Goal: Task Accomplishment & Management: Complete application form

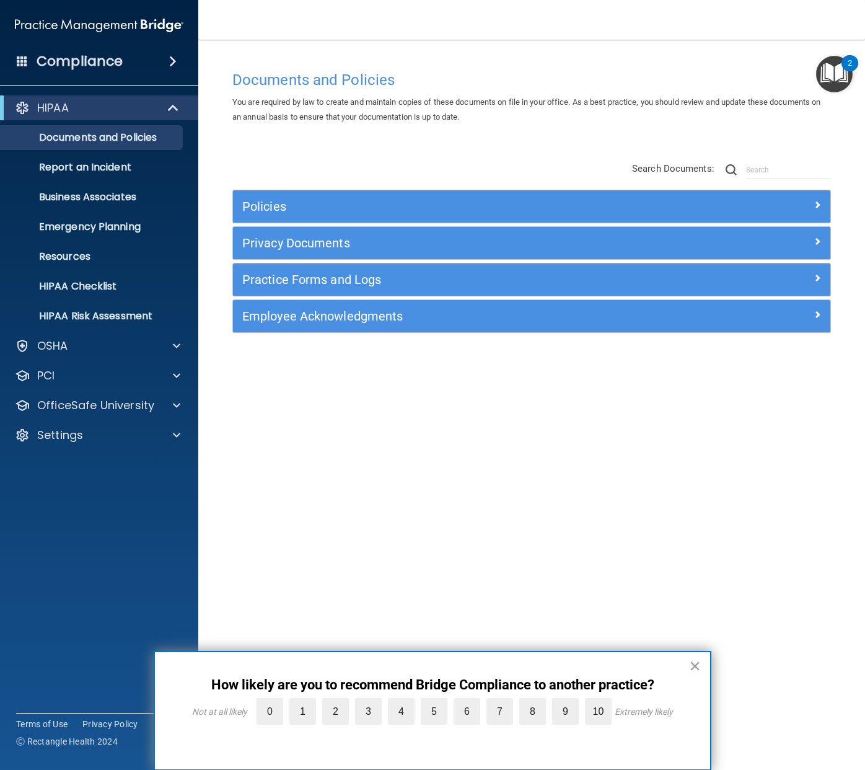
click at [691, 670] on button "×" at bounding box center [695, 666] width 12 height 20
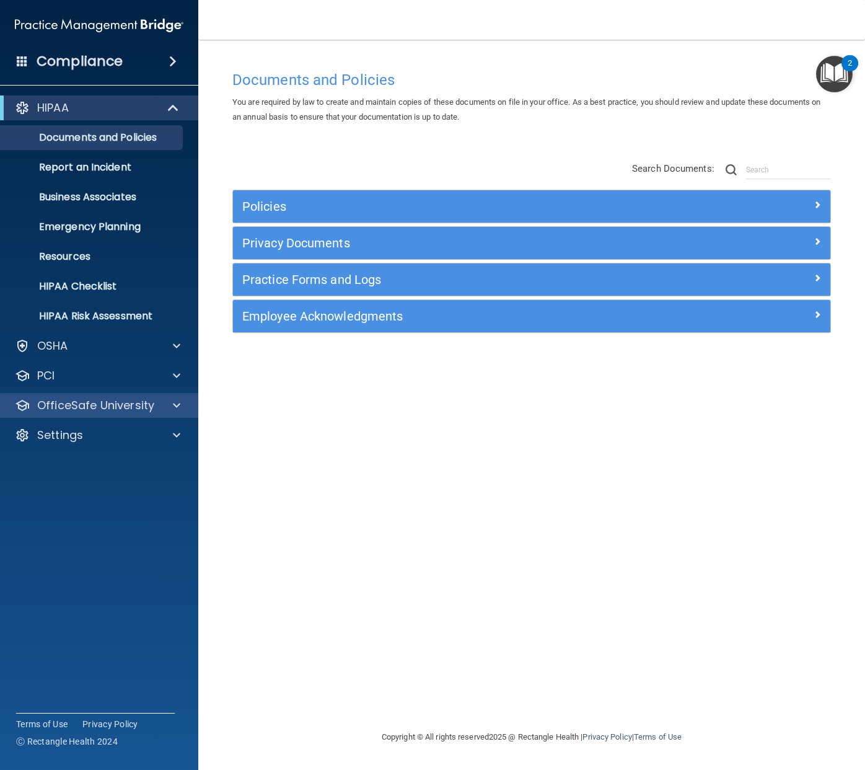
click at [173, 405] on span at bounding box center [176, 405] width 7 height 15
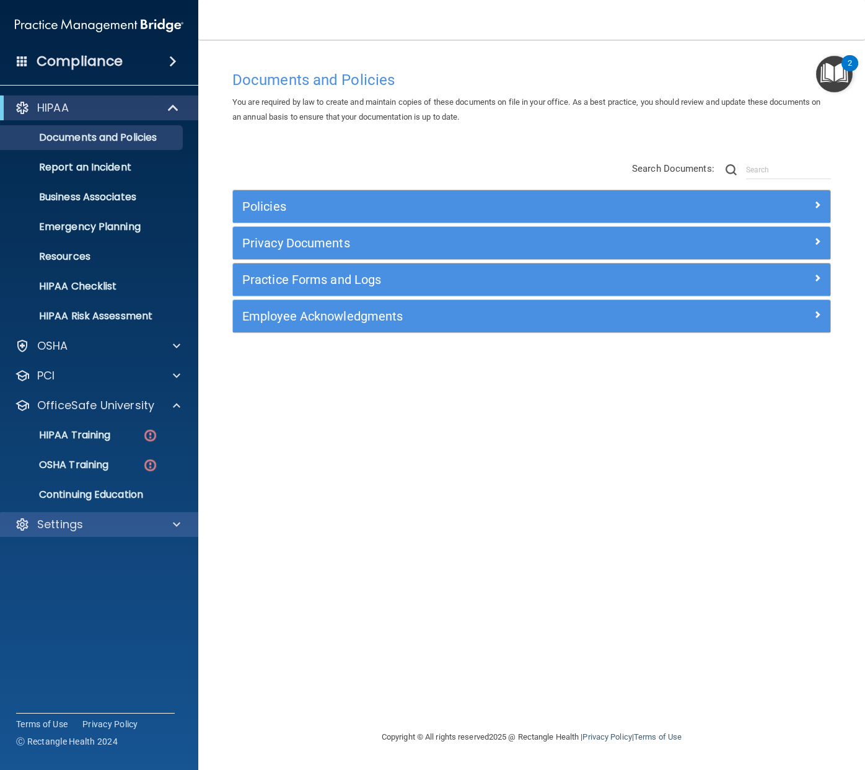
click at [155, 524] on div "Settings" at bounding box center [83, 524] width 154 height 15
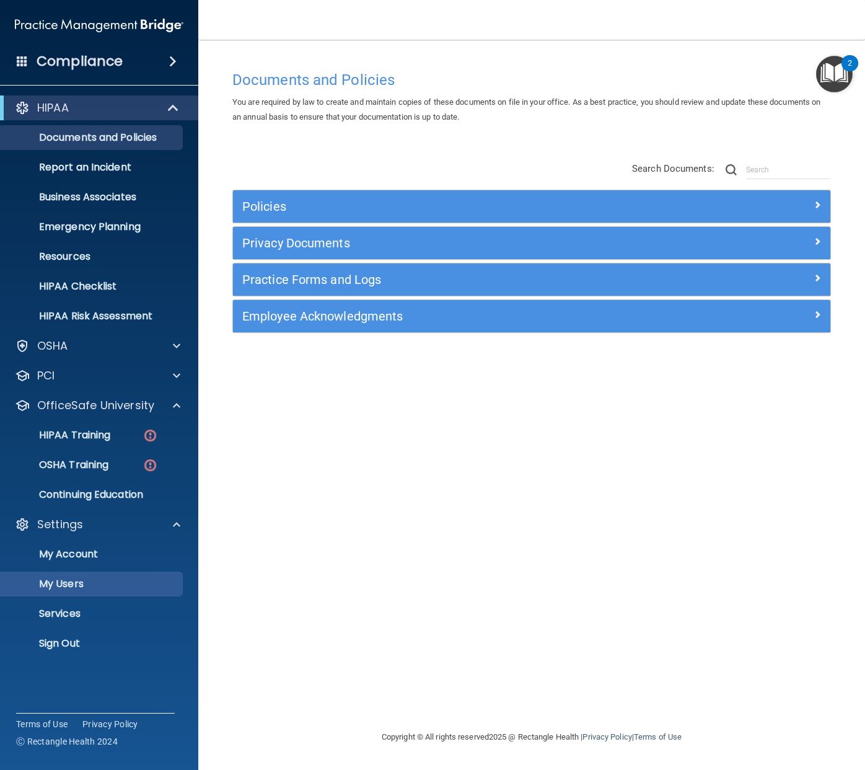
click at [115, 583] on p "My Users" at bounding box center [92, 584] width 169 height 12
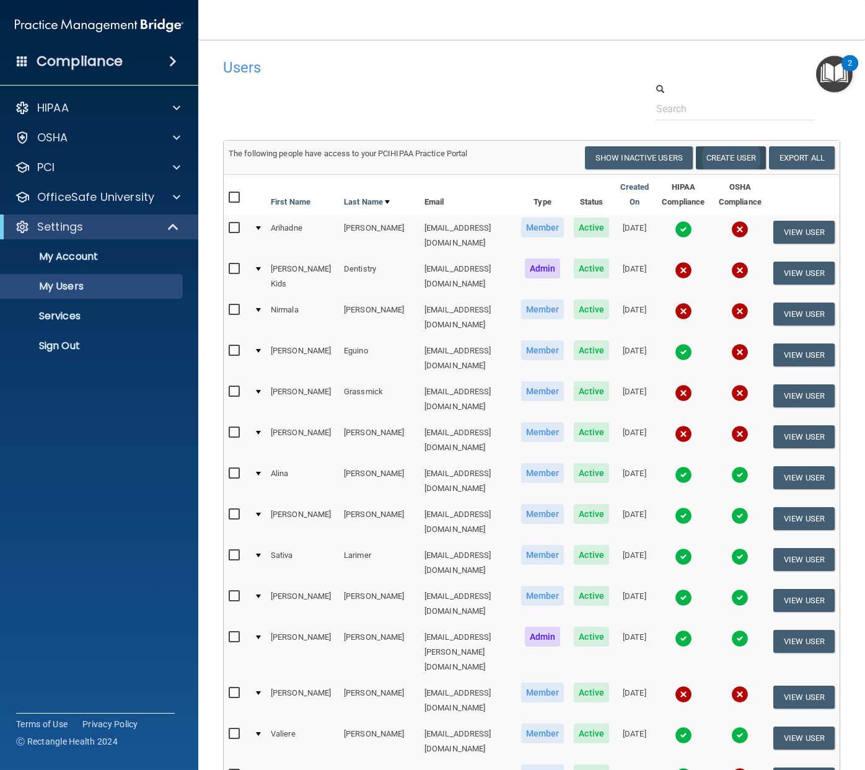
click at [743, 164] on button "Create User" at bounding box center [731, 157] width 70 height 23
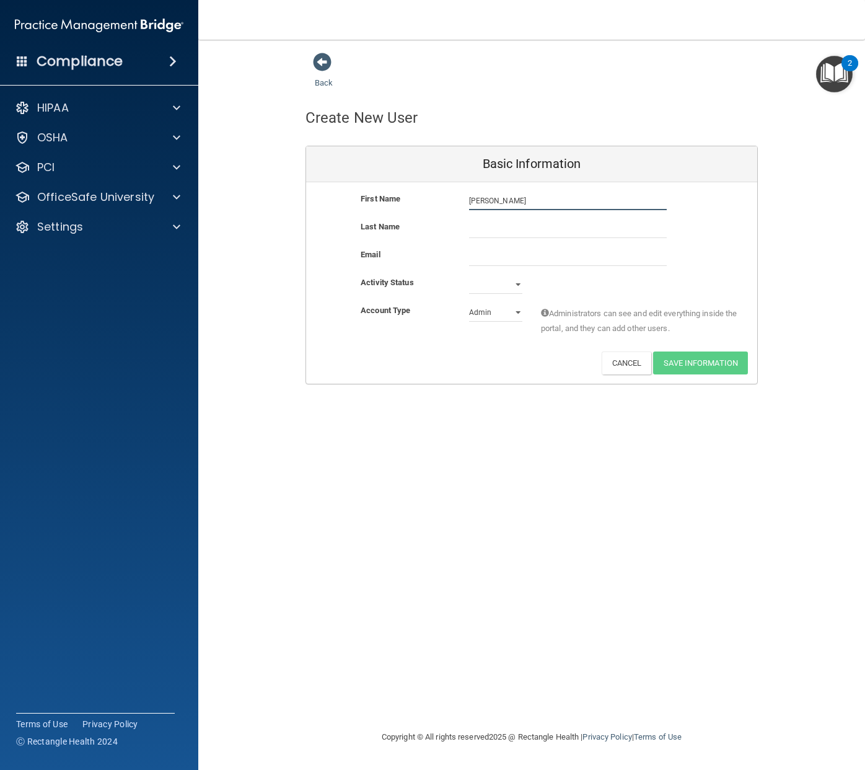
type input "[PERSON_NAME]"
paste input "[EMAIL_ADDRESS][US_STATE][DOMAIN_NAME]"
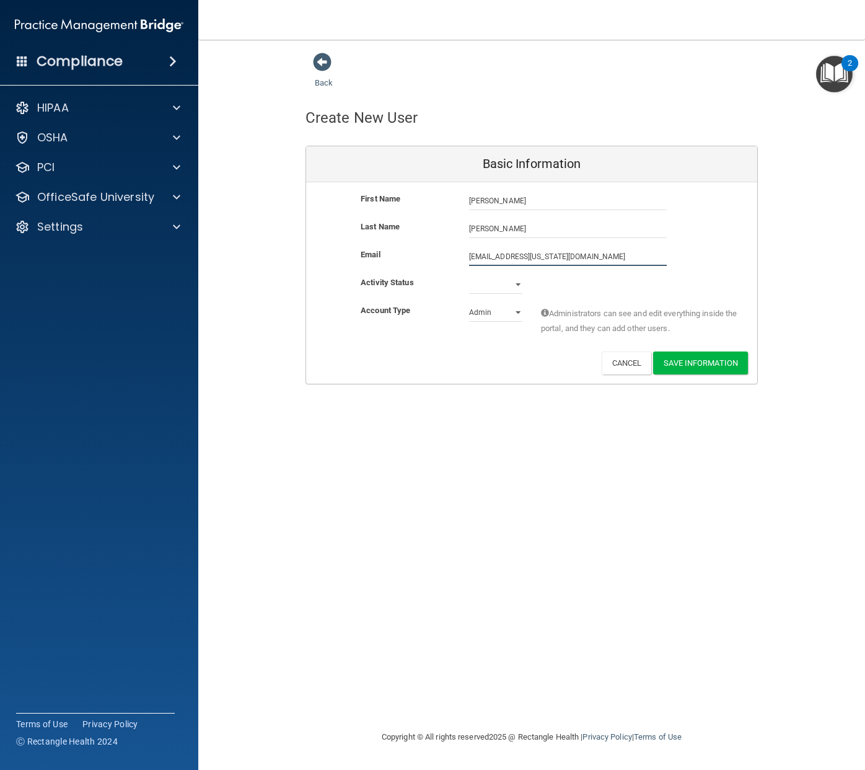
type input "[EMAIL_ADDRESS][US_STATE][DOMAIN_NAME]"
select select "active"
select select "practice_member"
click at [696, 359] on button "Save Information" at bounding box center [700, 362] width 95 height 23
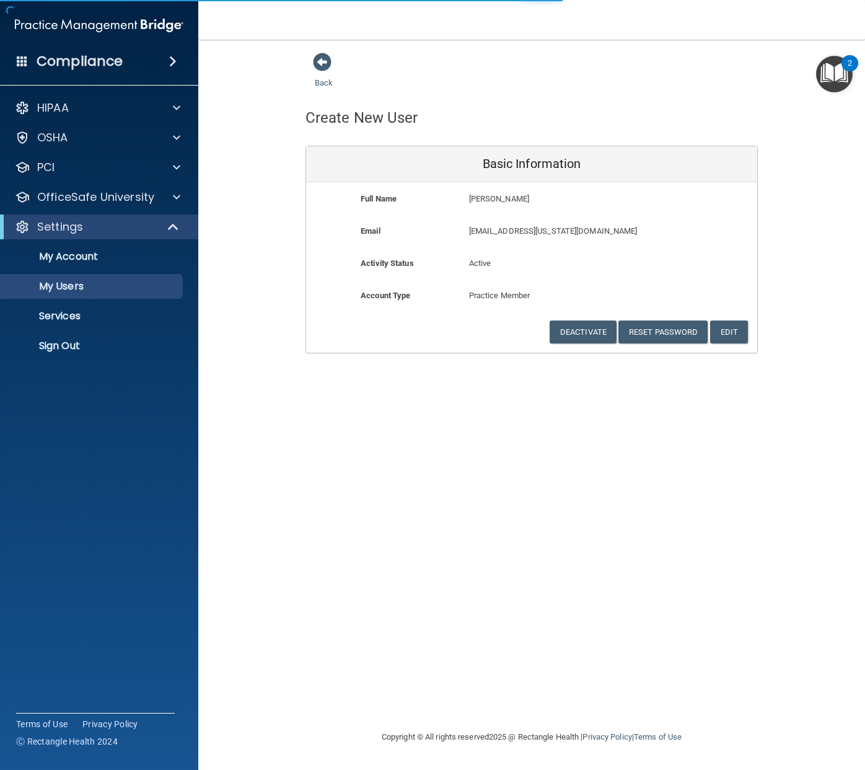
select select "20"
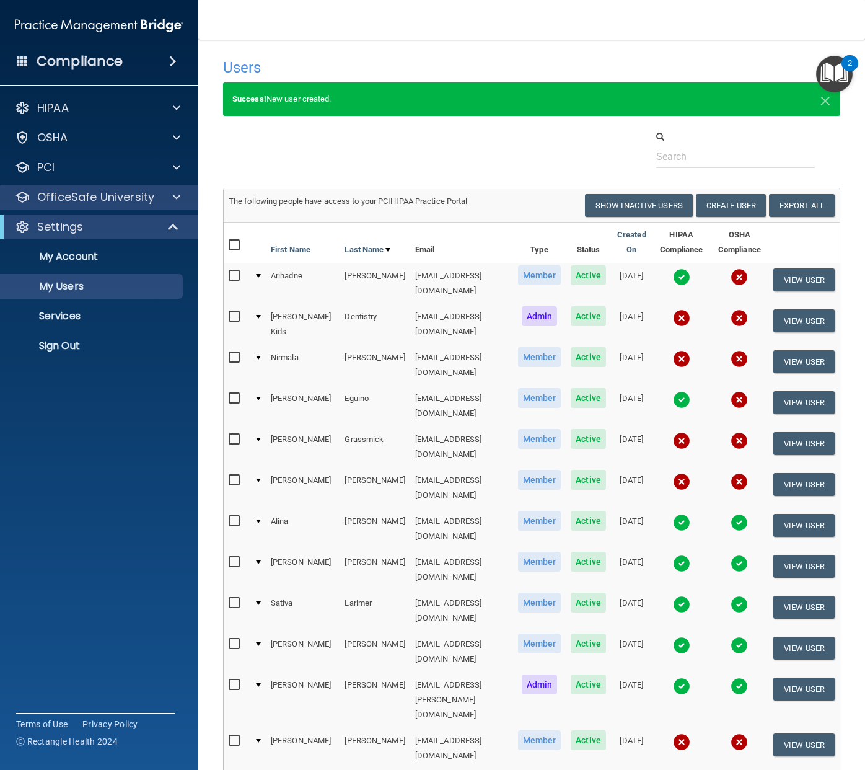
click at [104, 202] on p "OfficeSafe University" at bounding box center [95, 197] width 117 height 15
